Goal: Task Accomplishment & Management: Use online tool/utility

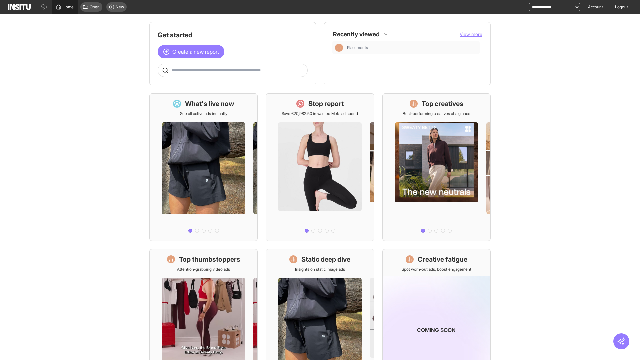
click at [65, 7] on span "Home" at bounding box center [68, 6] width 11 height 5
click at [193, 52] on span "Create a new report" at bounding box center [195, 52] width 47 height 8
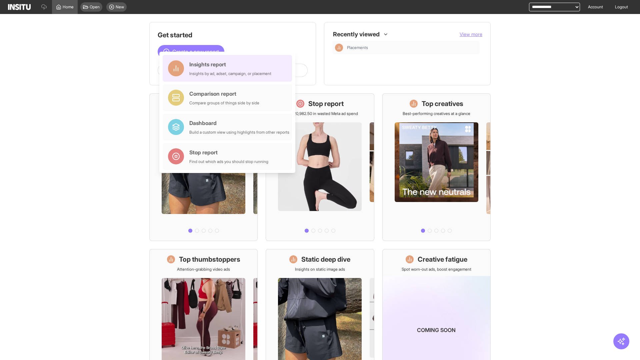
click at [229, 68] on div "Insights report Insights by ad, adset, campaign, or placement" at bounding box center [230, 68] width 82 height 16
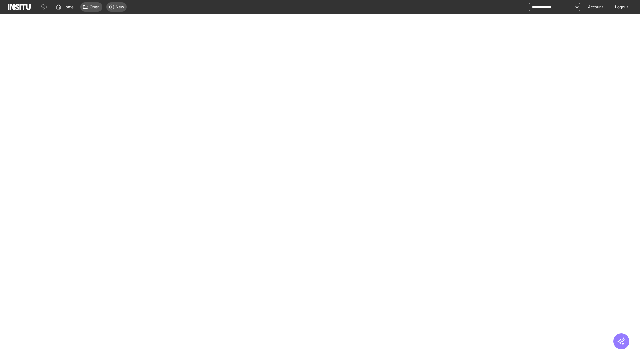
select select "**"
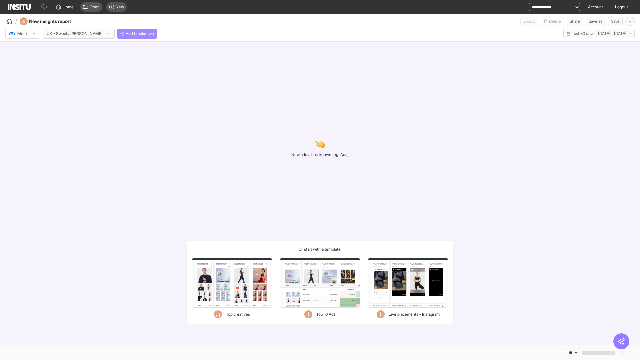
click at [126, 34] on span "Add breakdown" at bounding box center [140, 33] width 28 height 5
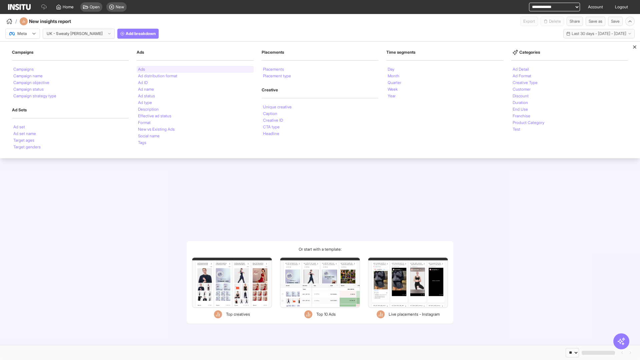
click at [141, 69] on li "Ads" at bounding box center [141, 69] width 7 height 4
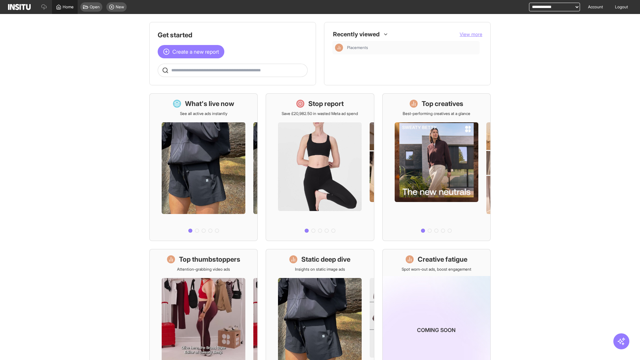
click at [65, 7] on span "Home" at bounding box center [68, 6] width 11 height 5
click at [193, 52] on span "Create a new report" at bounding box center [195, 52] width 47 height 8
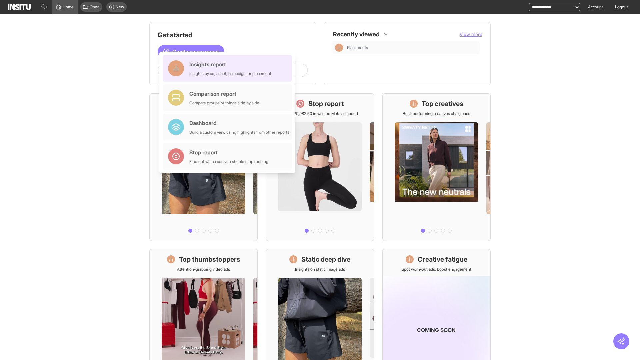
click at [229, 68] on div "Insights report Insights by ad, adset, campaign, or placement" at bounding box center [230, 68] width 82 height 16
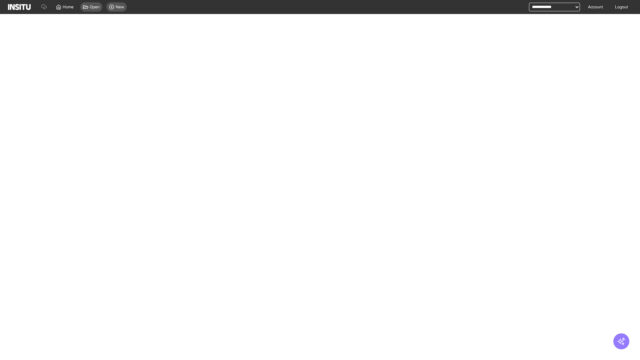
select select "**"
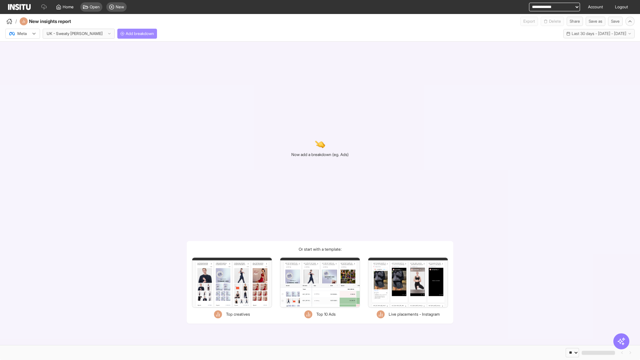
click at [126, 34] on span "Add breakdown" at bounding box center [140, 33] width 28 height 5
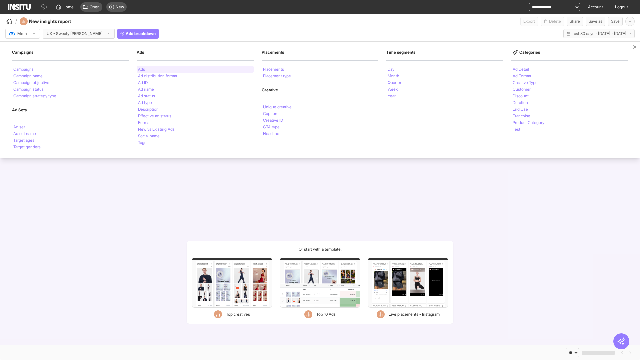
click at [141, 69] on li "Ads" at bounding box center [141, 69] width 7 height 4
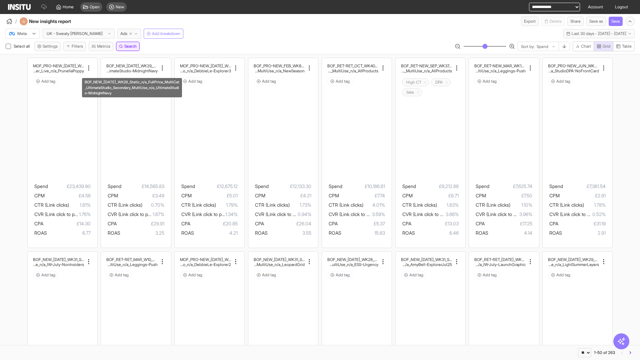
click at [131, 46] on span "Search" at bounding box center [130, 46] width 12 height 5
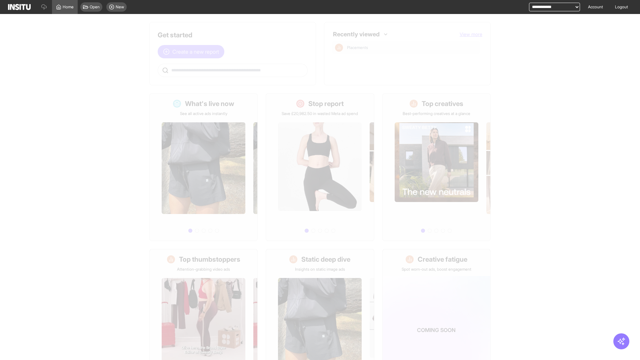
click at [193, 52] on span "Create a new report" at bounding box center [195, 52] width 47 height 8
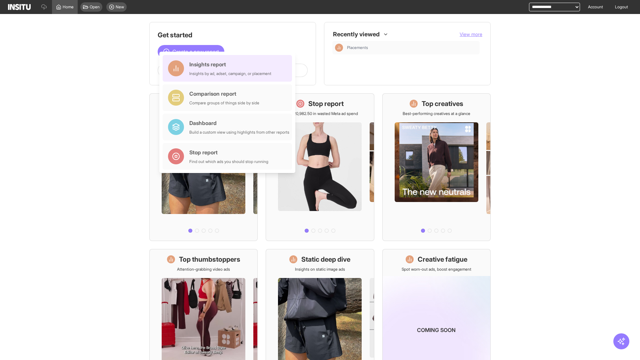
click at [229, 68] on div "Insights report Insights by ad, adset, campaign, or placement" at bounding box center [230, 68] width 82 height 16
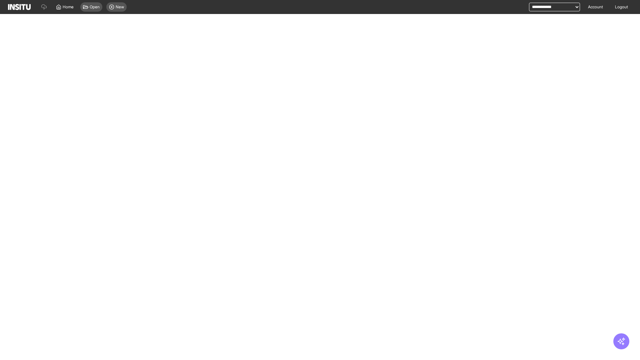
select select "**"
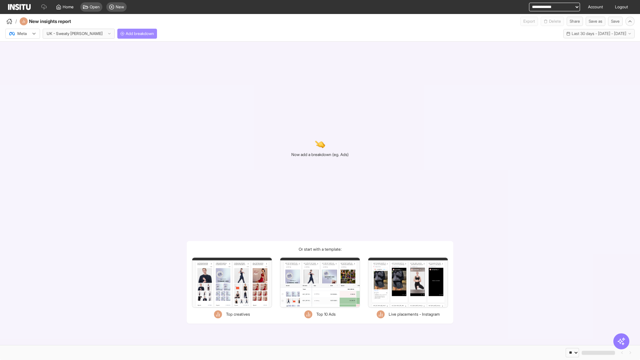
click at [126, 34] on span "Add breakdown" at bounding box center [140, 33] width 28 height 5
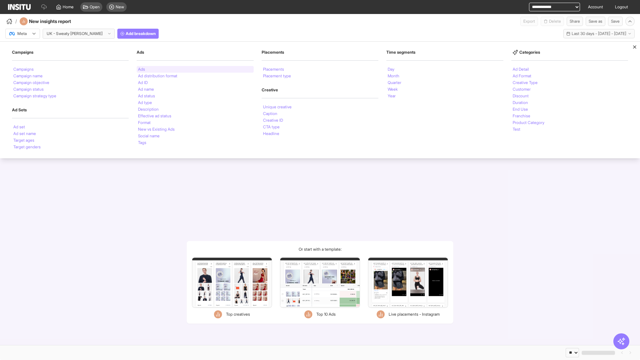
click at [141, 69] on li "Ads" at bounding box center [141, 69] width 7 height 4
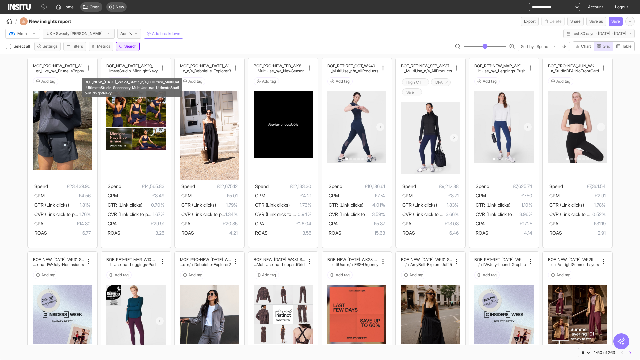
click at [131, 46] on span "Search" at bounding box center [130, 46] width 12 height 5
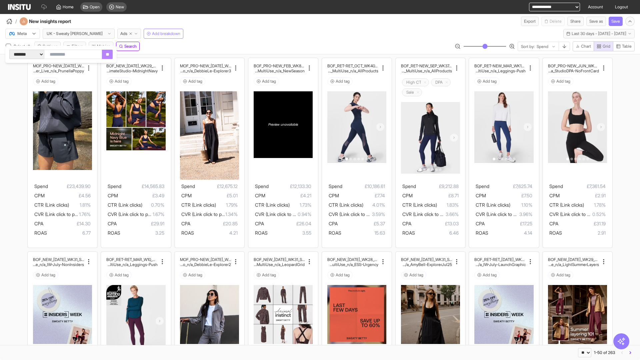
click at [23, 34] on div at bounding box center [18, 33] width 19 height 7
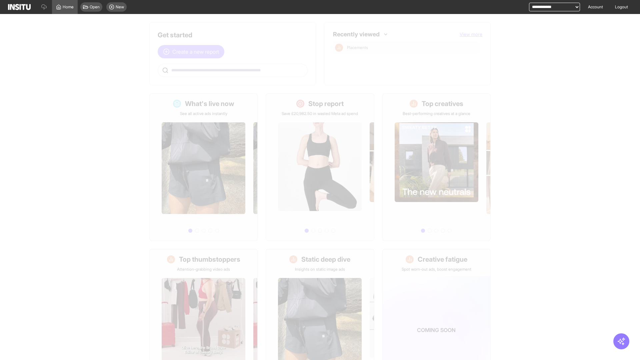
click at [193, 52] on span "Create a new report" at bounding box center [195, 52] width 47 height 8
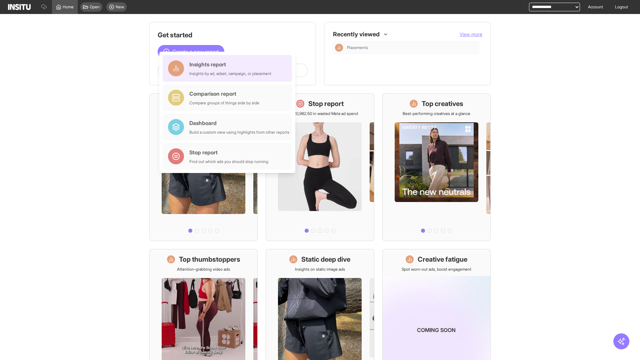
click at [229, 68] on div "Insights report Insights by ad, adset, campaign, or placement" at bounding box center [230, 68] width 82 height 16
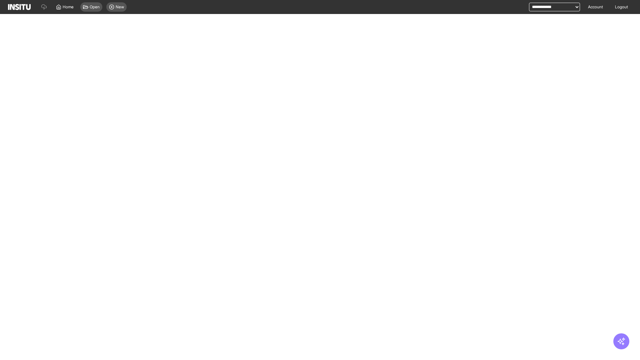
select select "**"
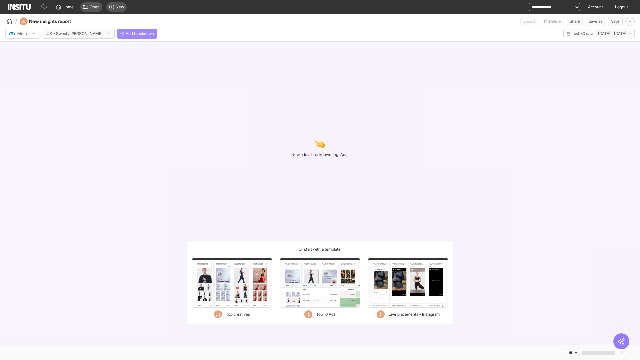
click at [126, 34] on span "Add breakdown" at bounding box center [140, 33] width 28 height 5
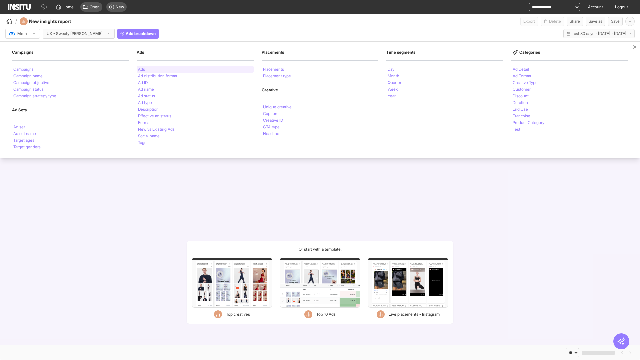
click at [141, 69] on li "Ads" at bounding box center [141, 69] width 7 height 4
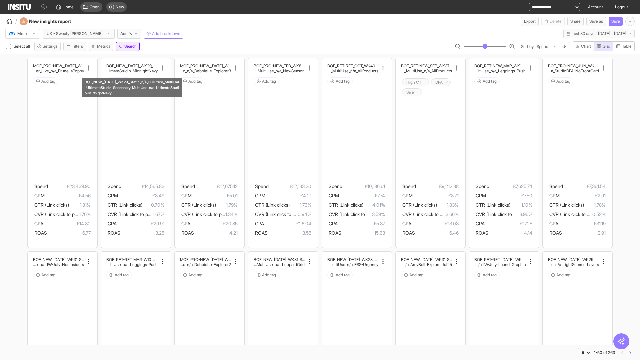
click at [131, 46] on span "Search" at bounding box center [130, 46] width 12 height 5
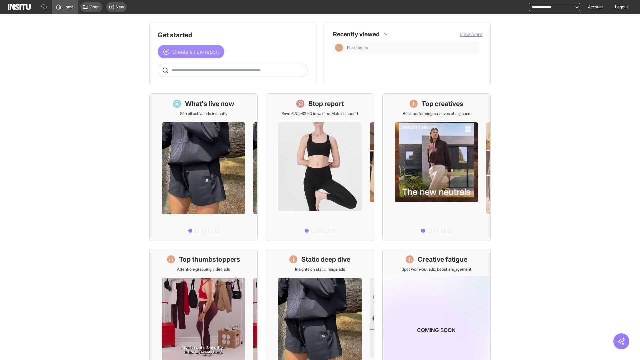
click at [193, 48] on span "Create a new report" at bounding box center [195, 52] width 47 height 8
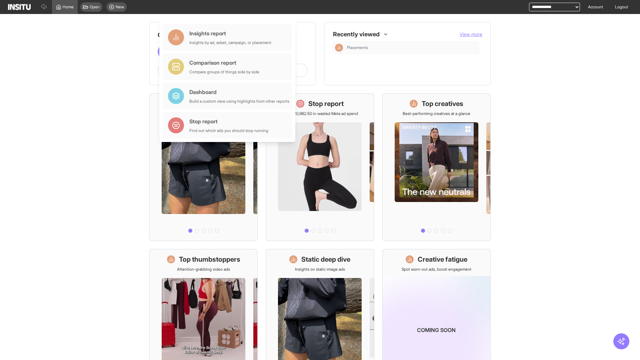
scroll to position [31, 0]
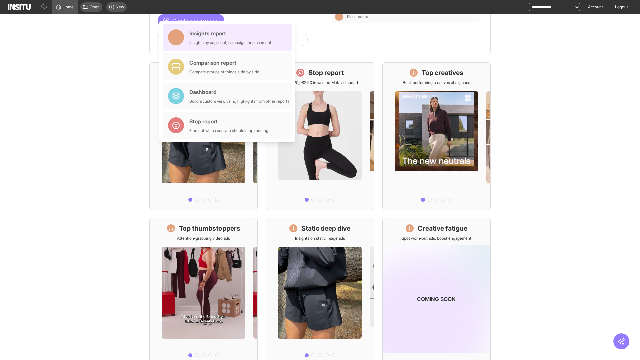
click at [229, 37] on div "Insights report Insights by ad, adset, campaign, or placement" at bounding box center [230, 37] width 82 height 16
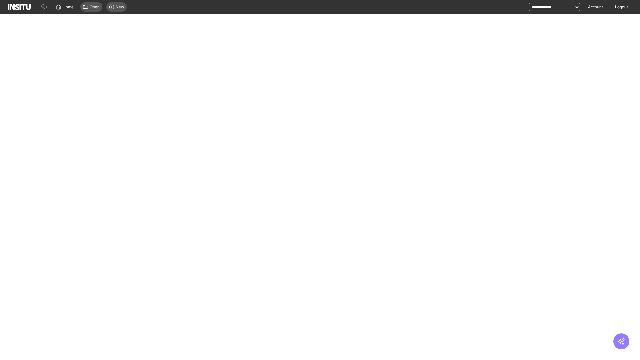
select select "**"
